Goal: Task Accomplishment & Management: Use online tool/utility

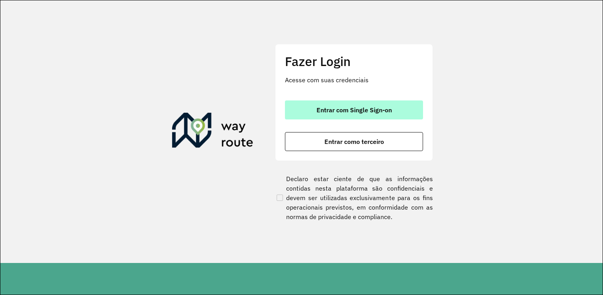
click at [372, 104] on button "Entrar com Single Sign-on" at bounding box center [354, 109] width 138 height 19
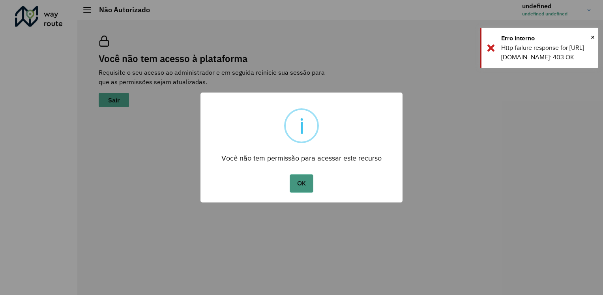
click at [305, 184] on button "OK" at bounding box center [301, 183] width 23 height 18
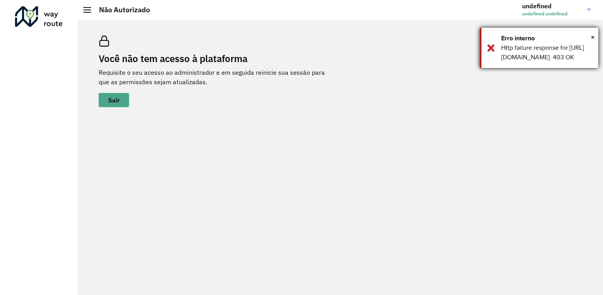
click at [596, 38] on div "× Erro interno Http failure response for [URL][DOMAIN_NAME]: 403 OK" at bounding box center [539, 48] width 118 height 40
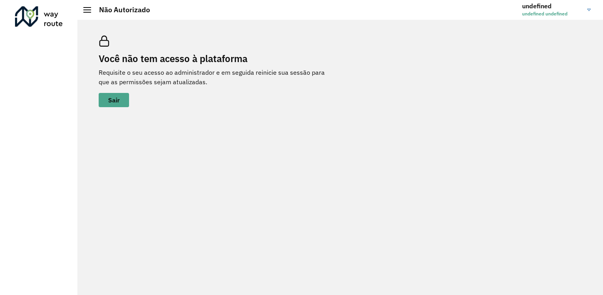
click at [589, 10] on img at bounding box center [590, 10] width 4 height 2
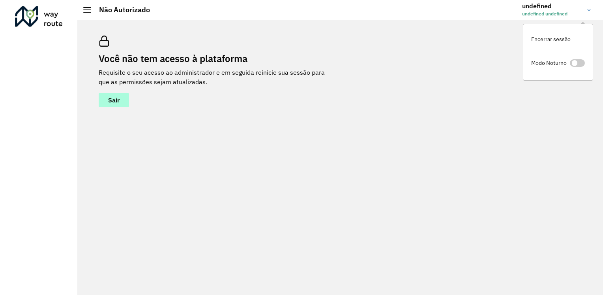
click at [120, 100] on button "Sair" at bounding box center [114, 100] width 30 height 14
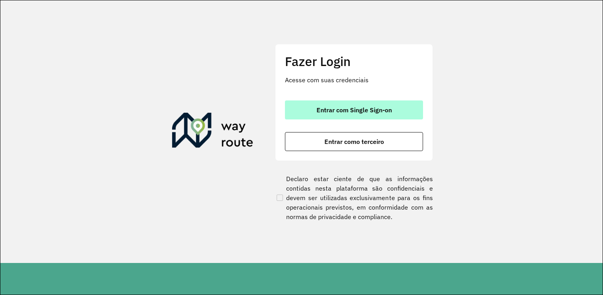
click at [305, 108] on button "Entrar com Single Sign-on" at bounding box center [354, 109] width 138 height 19
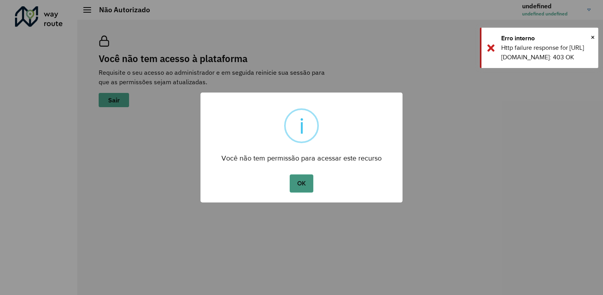
click at [303, 186] on button "OK" at bounding box center [301, 183] width 23 height 18
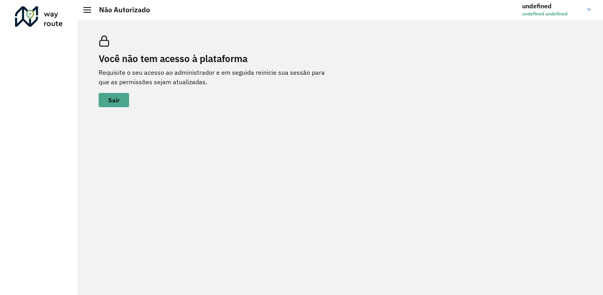
click at [594, 35] on div "Você não tem acesso à plataforma Requisite o seu acesso ao administrador e em s…" at bounding box center [340, 157] width 526 height 275
click at [590, 9] on img at bounding box center [590, 10] width 4 height 2
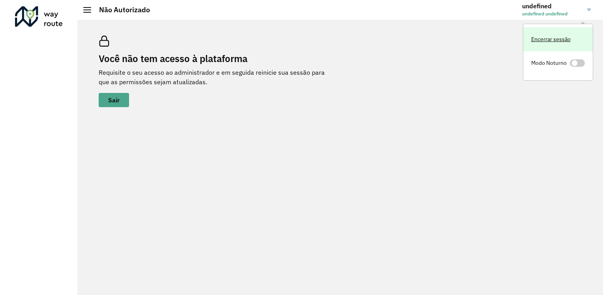
click at [562, 39] on link "Encerrar sessão" at bounding box center [559, 39] width 70 height 24
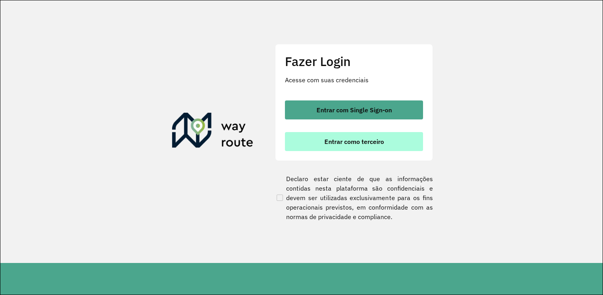
click at [374, 140] on span "Entrar como terceiro" at bounding box center [355, 141] width 60 height 6
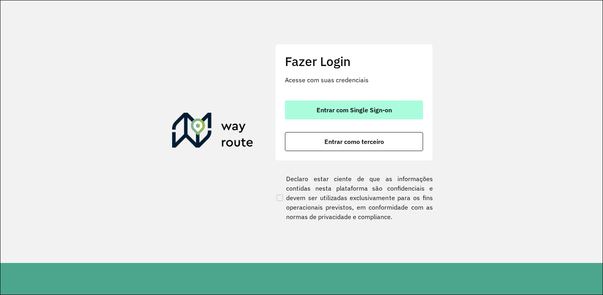
click at [317, 107] on span "Entrar com Single Sign-on" at bounding box center [354, 110] width 75 height 6
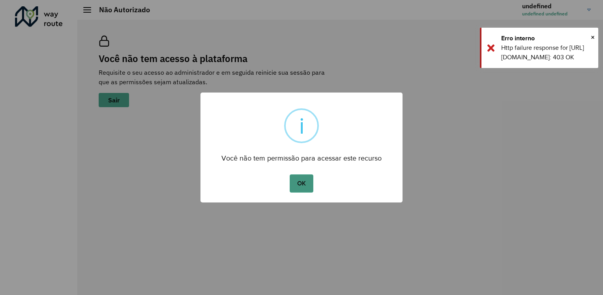
click at [299, 184] on button "OK" at bounding box center [301, 183] width 23 height 18
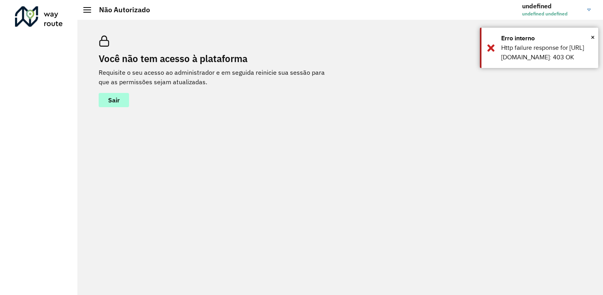
click at [113, 102] on span "Sair" at bounding box center [113, 100] width 11 height 6
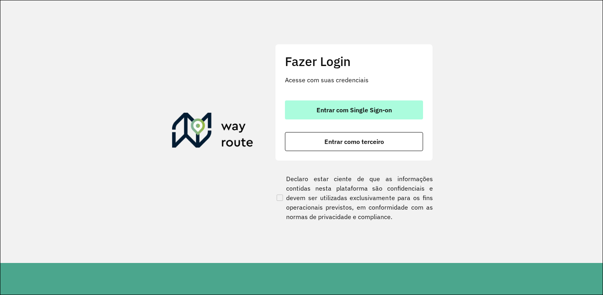
click at [296, 113] on button "Entrar com Single Sign-on" at bounding box center [354, 109] width 138 height 19
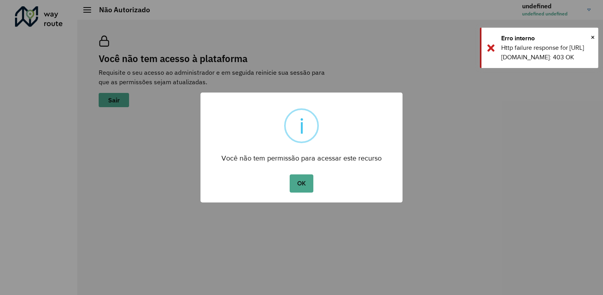
click at [592, 9] on div "× i Você não tem permissão para acessar este recurso OK No Cancel" at bounding box center [301, 147] width 603 height 295
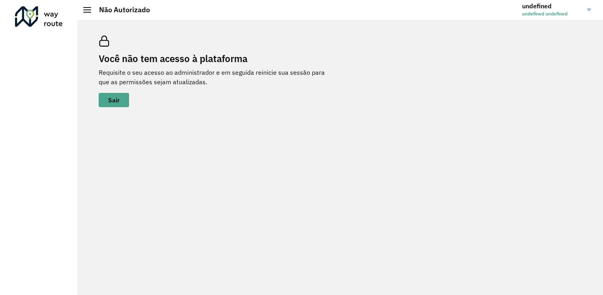
click at [590, 6] on link "undefined undefined undefined" at bounding box center [560, 10] width 75 height 21
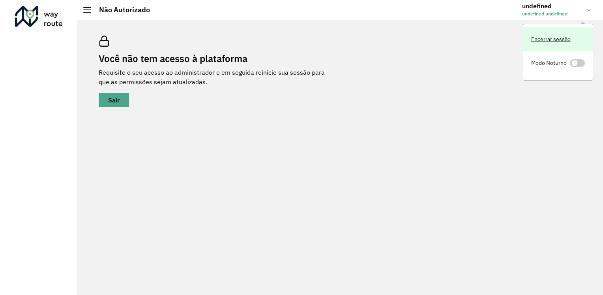
click at [551, 42] on link "Encerrar sessão" at bounding box center [559, 39] width 70 height 24
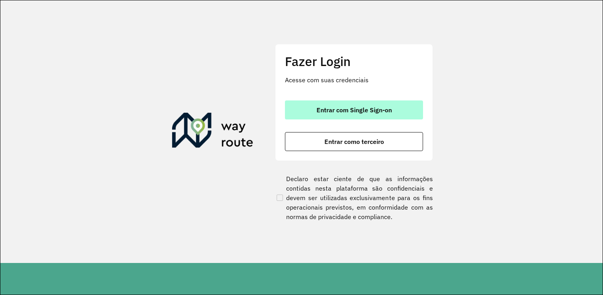
click at [350, 110] on span "Entrar com Single Sign-on" at bounding box center [354, 110] width 75 height 6
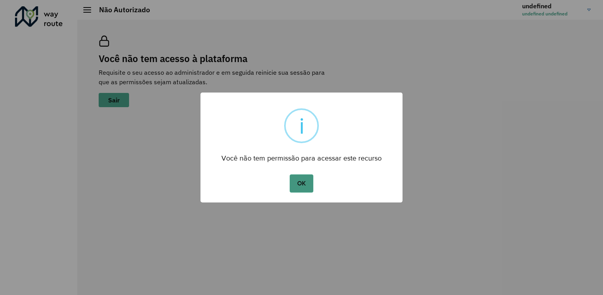
click at [305, 183] on button "OK" at bounding box center [301, 183] width 23 height 18
